Goal: Task Accomplishment & Management: Manage account settings

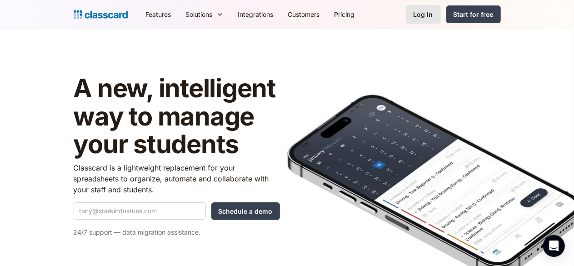
click at [433, 14] on div "Log in" at bounding box center [424, 15] width 20 height 10
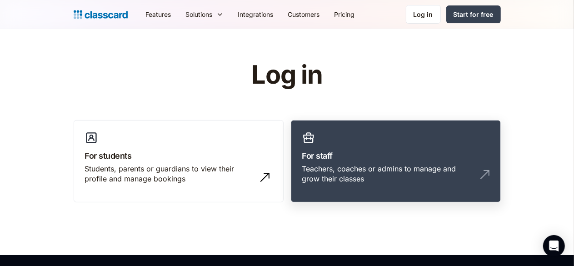
click at [394, 142] on link "For staff Teachers, coaches or admins to manage and grow their classes" at bounding box center [396, 161] width 210 height 83
